Goal: Task Accomplishment & Management: Use online tool/utility

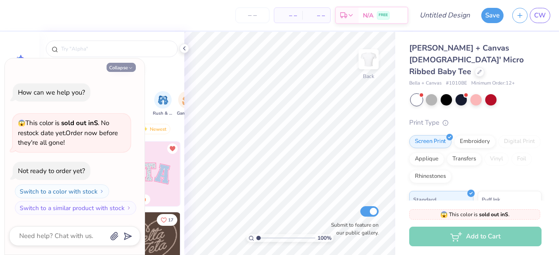
click at [129, 67] on icon "button" at bounding box center [130, 67] width 5 height 5
type textarea "x"
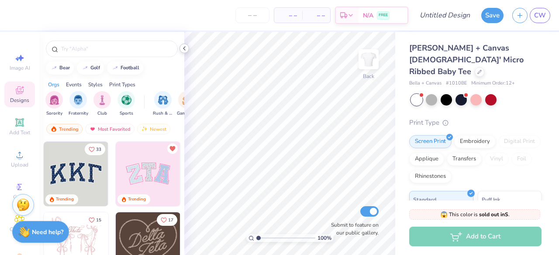
click at [183, 51] on icon at bounding box center [184, 48] width 7 height 7
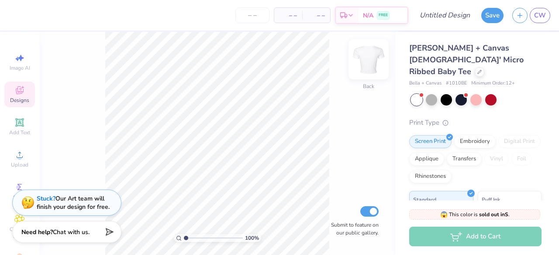
click at [372, 72] on img at bounding box center [368, 59] width 35 height 35
click at [371, 72] on img at bounding box center [368, 59] width 35 height 35
click at [20, 100] on span "Designs" at bounding box center [19, 100] width 19 height 7
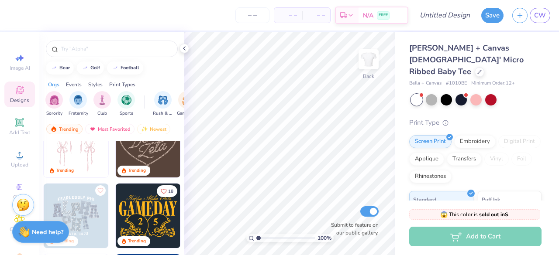
scroll to position [100, 0]
click at [114, 40] on div at bounding box center [111, 47] width 145 height 30
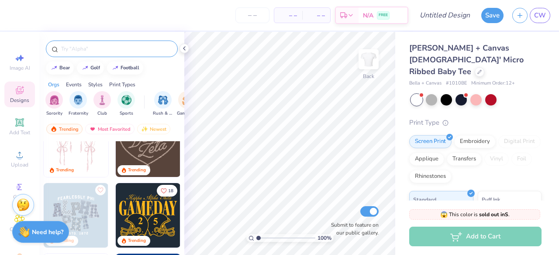
click at [114, 43] on div at bounding box center [112, 49] width 132 height 17
click at [107, 52] on input "text" at bounding box center [116, 49] width 112 height 9
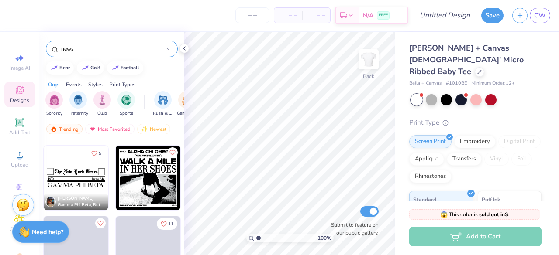
scroll to position [221, 0]
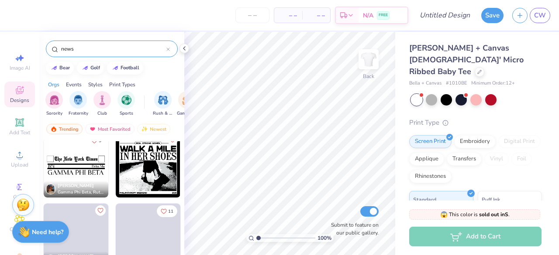
type input "news"
click at [74, 181] on div "[PERSON_NAME] Gamma Phi Beta, [GEOGRAPHIC_DATA], The [GEOGRAPHIC_DATA][US_STATE]" at bounding box center [76, 189] width 65 height 17
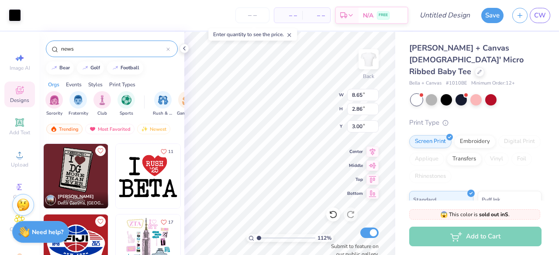
scroll to position [0, 0]
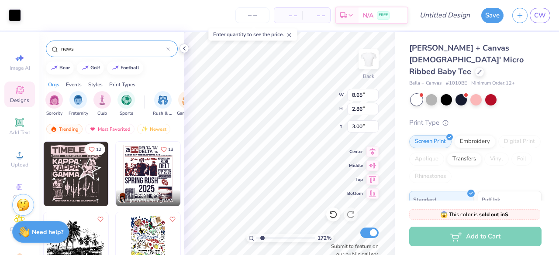
click at [185, 49] on icon at bounding box center [184, 48] width 7 height 7
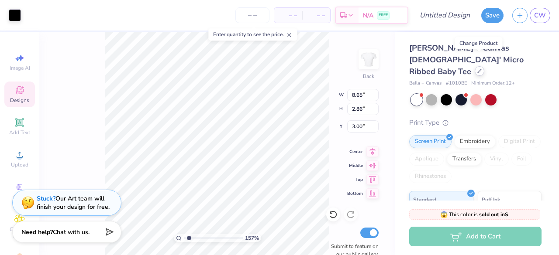
click at [478, 69] on icon at bounding box center [479, 71] width 4 height 4
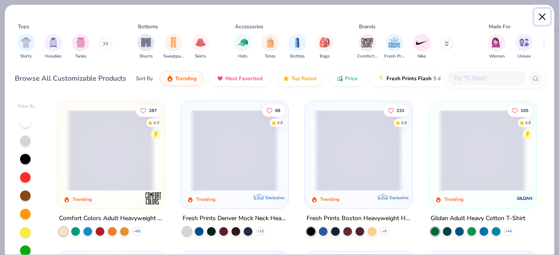
click at [538, 17] on button "Close" at bounding box center [542, 17] width 17 height 17
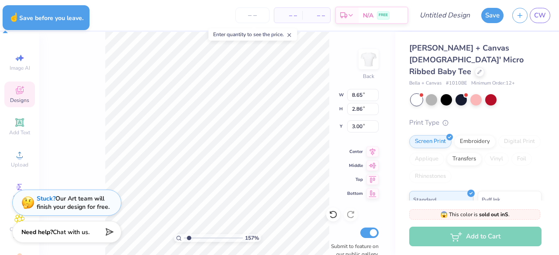
type input "1.57070355246399"
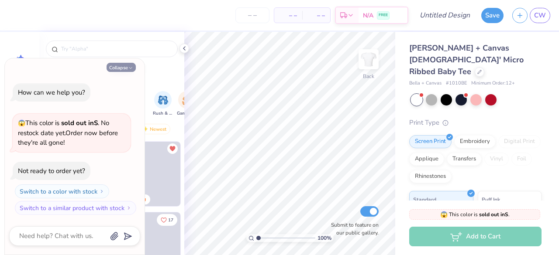
click at [124, 66] on button "Collapse" at bounding box center [121, 67] width 29 height 9
type textarea "x"
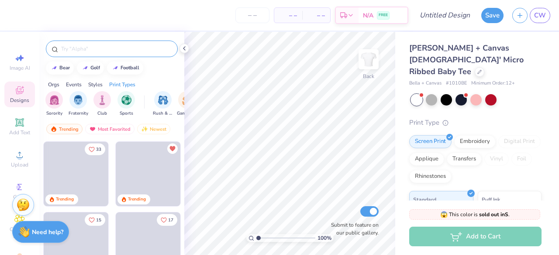
click at [74, 50] on input "text" at bounding box center [116, 49] width 112 height 9
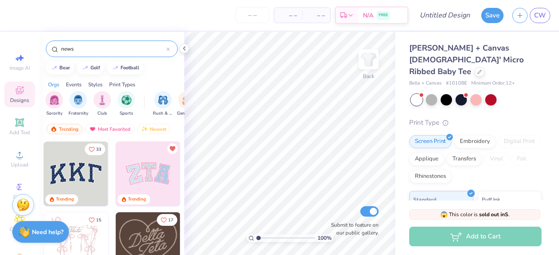
type input "news"
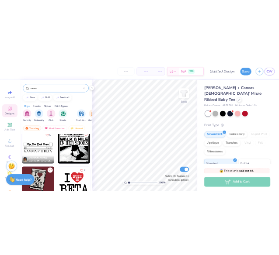
scroll to position [220, 0]
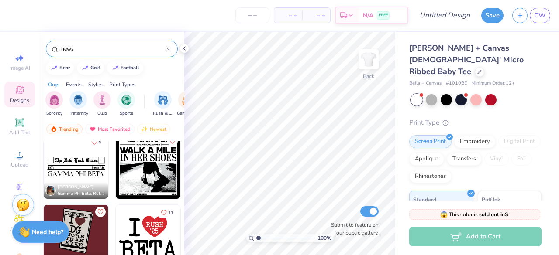
click at [78, 185] on span "[PERSON_NAME]" at bounding box center [76, 187] width 36 height 6
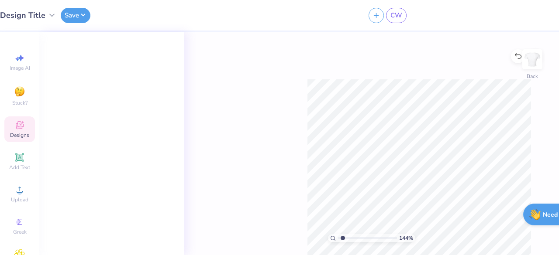
type input "1"
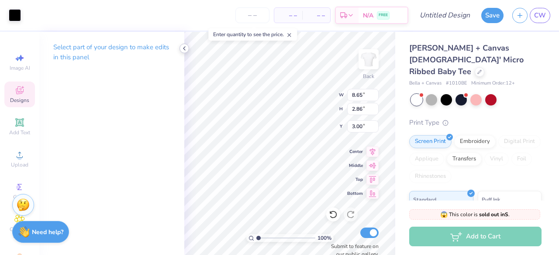
click at [183, 48] on polyline at bounding box center [184, 48] width 2 height 3
